Goal: Task Accomplishment & Management: Manage account settings

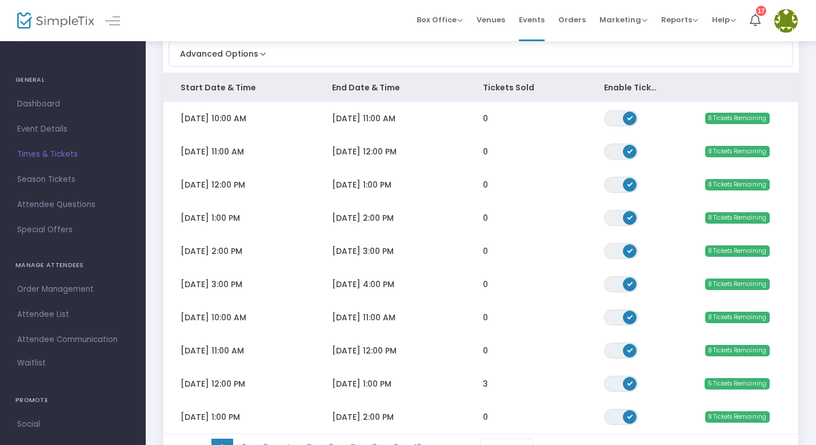
scroll to position [111, 0]
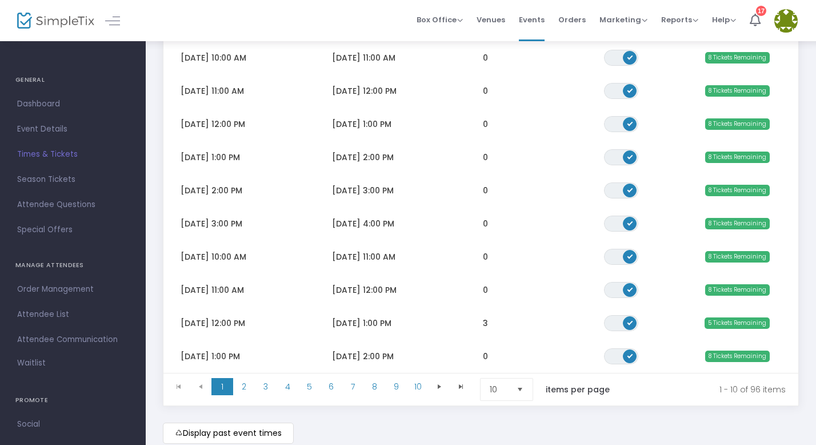
scroll to position [171, 0]
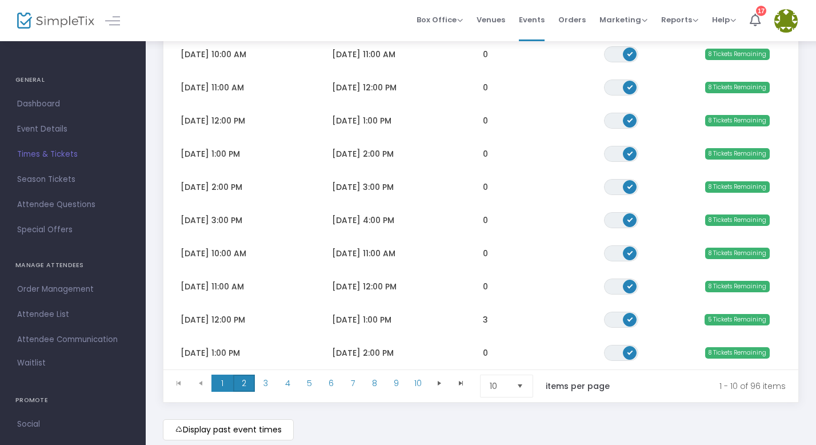
click at [244, 386] on span "2" at bounding box center [244, 382] width 22 height 17
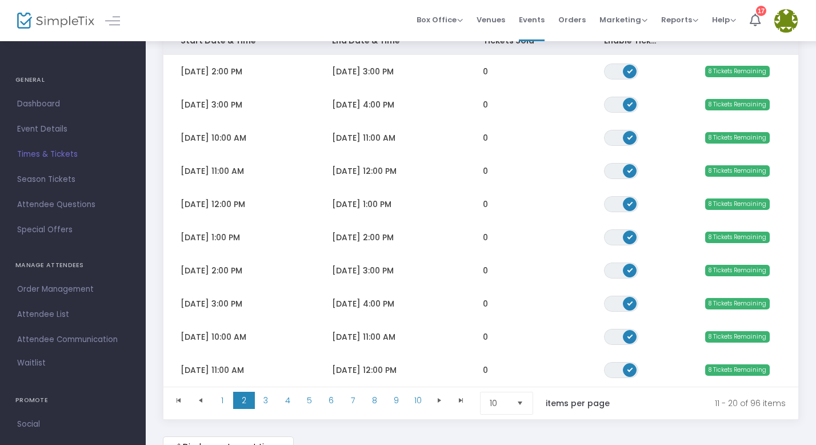
scroll to position [155, 0]
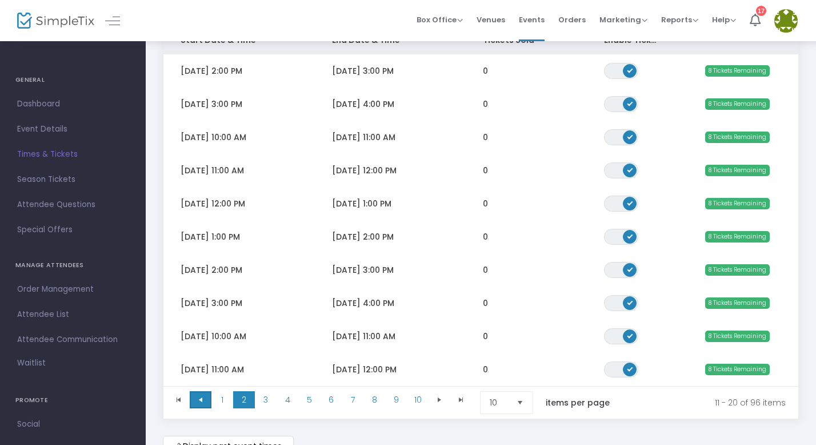
click at [205, 401] on span at bounding box center [201, 399] width 22 height 17
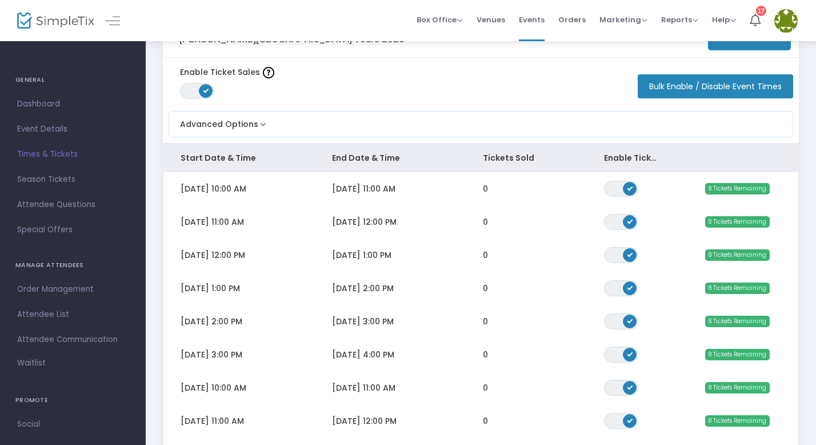
scroll to position [26, 0]
